Goal: Entertainment & Leisure: Consume media (video, audio)

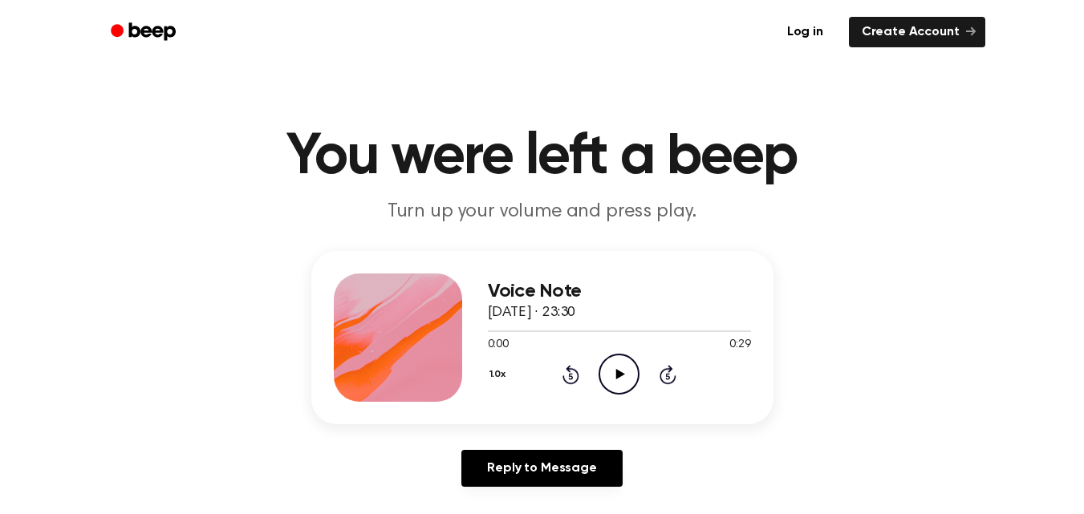
click at [620, 359] on icon "Play Audio" at bounding box center [618, 374] width 41 height 41
click at [623, 383] on icon "Play Audio" at bounding box center [618, 374] width 41 height 41
click at [629, 375] on icon "Pause Audio" at bounding box center [618, 374] width 41 height 41
click at [627, 368] on icon "Play Audio" at bounding box center [618, 374] width 41 height 41
click at [617, 373] on icon at bounding box center [620, 374] width 9 height 10
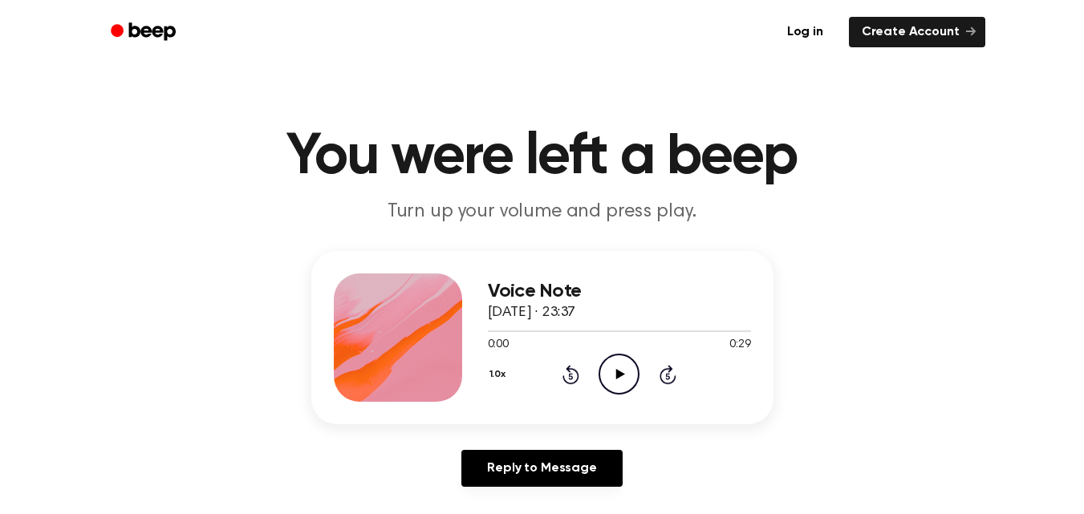
click at [608, 373] on icon "Play Audio" at bounding box center [618, 374] width 41 height 41
click at [630, 367] on icon "Play Audio" at bounding box center [618, 374] width 41 height 41
click at [621, 367] on icon "Play Audio" at bounding box center [618, 374] width 41 height 41
click at [627, 384] on icon "Play Audio" at bounding box center [618, 374] width 41 height 41
